Goal: Information Seeking & Learning: Learn about a topic

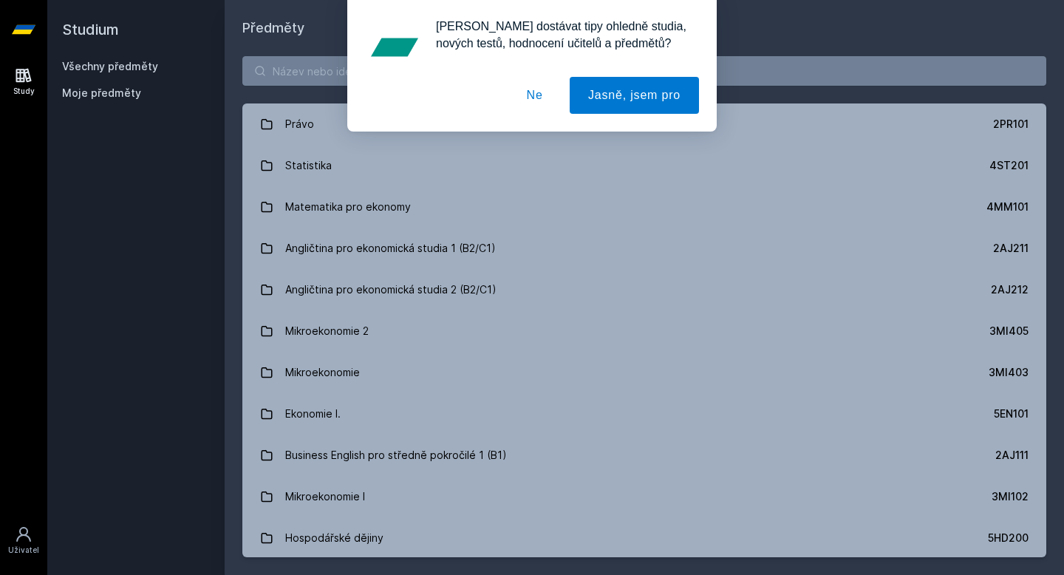
click at [536, 95] on button "Ne" at bounding box center [534, 95] width 53 height 37
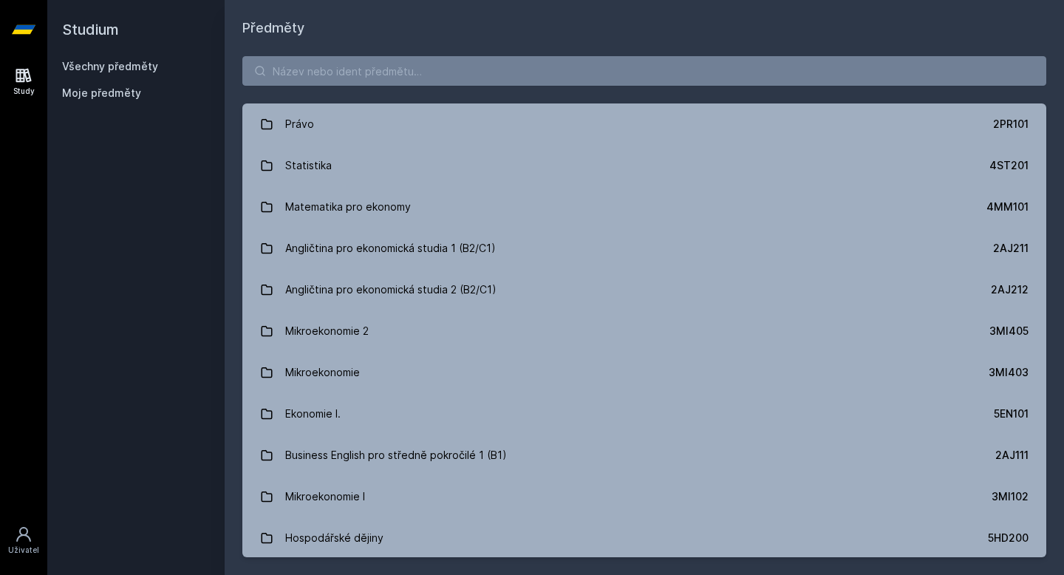
click at [366, 121] on link "Právo 2PR101" at bounding box center [644, 123] width 804 height 41
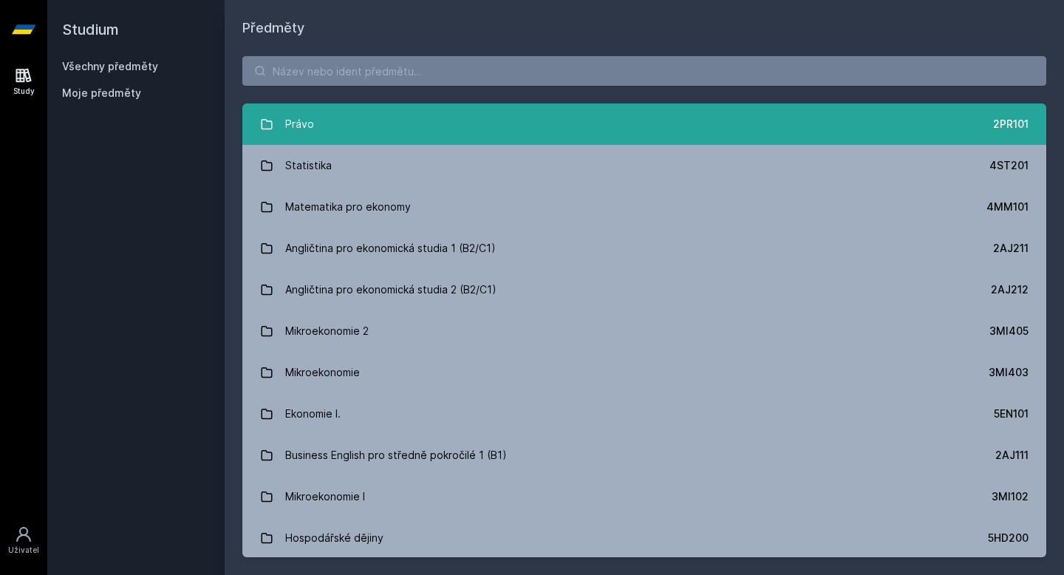
click at [508, 137] on link "Právo 2PR101" at bounding box center [644, 123] width 804 height 41
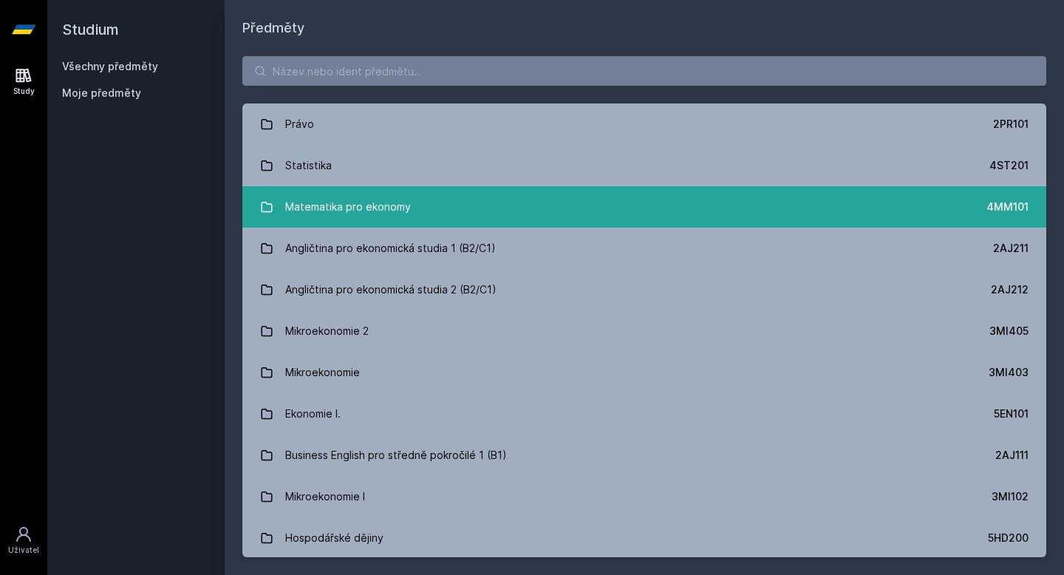
click at [429, 224] on link "Matematika pro ekonomy 4MM101" at bounding box center [644, 206] width 804 height 41
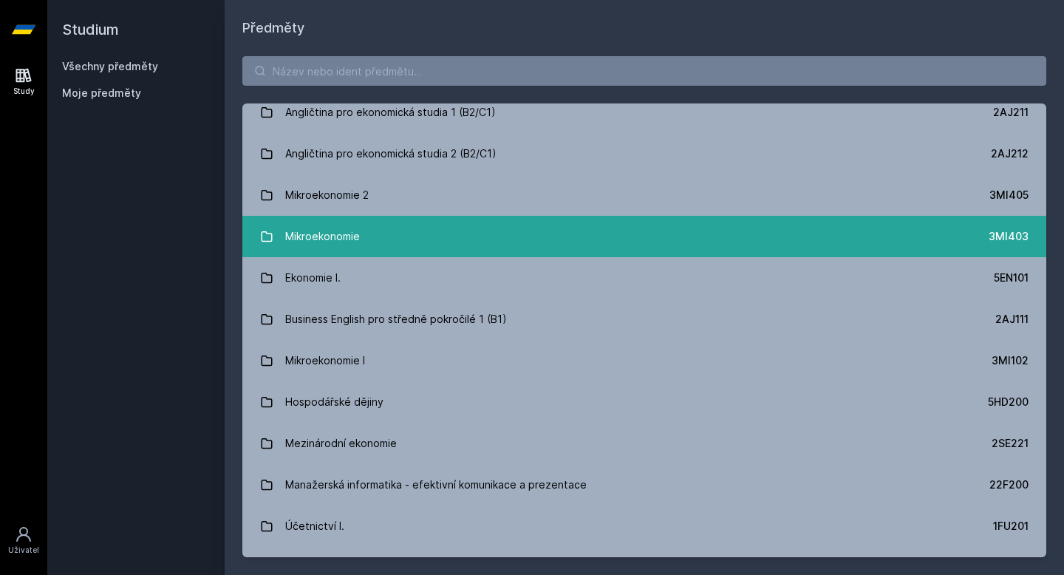
scroll to position [137, 0]
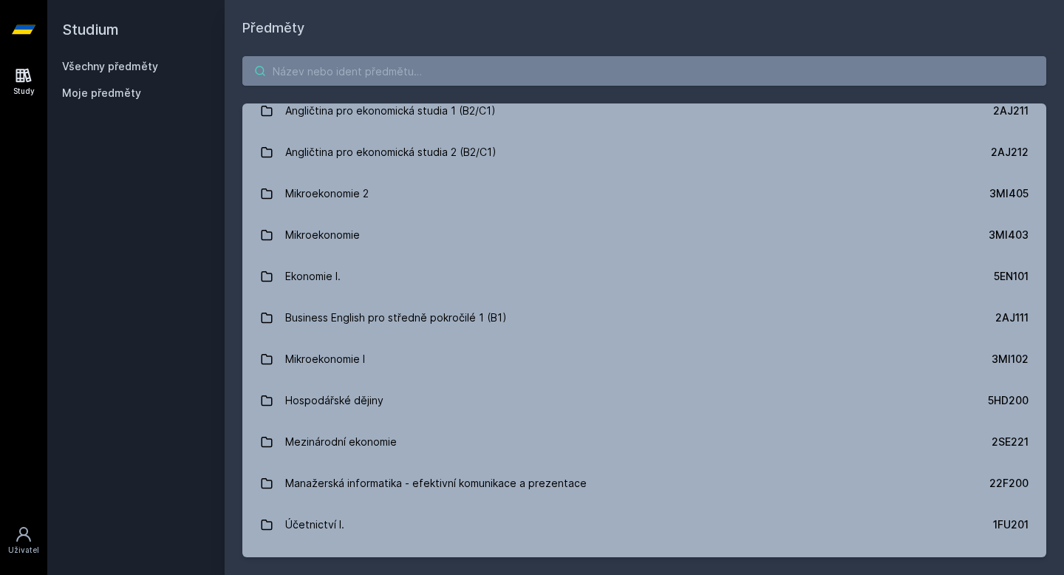
click at [378, 80] on input "search" at bounding box center [644, 71] width 804 height 30
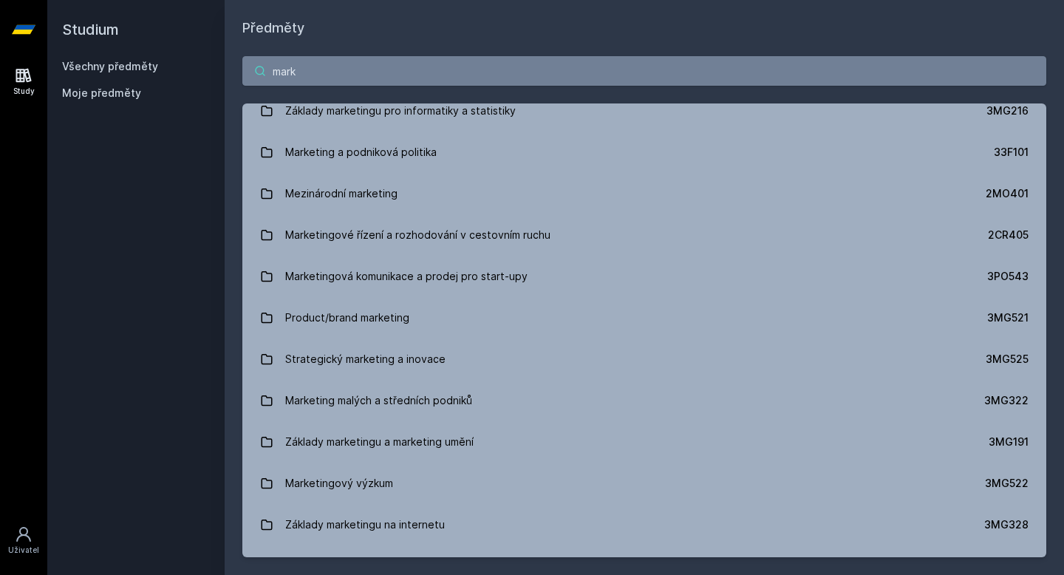
type input "mark"
